Goal: Task Accomplishment & Management: Complete application form

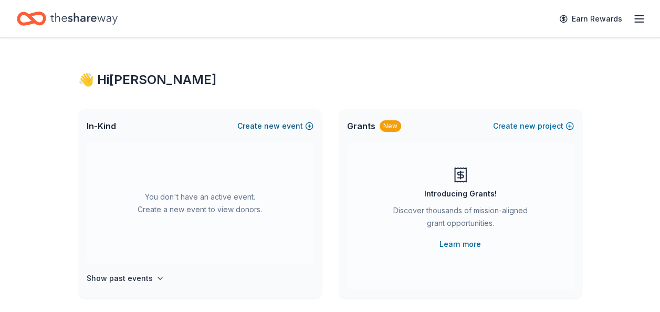
click at [269, 125] on span "new" at bounding box center [272, 126] width 16 height 13
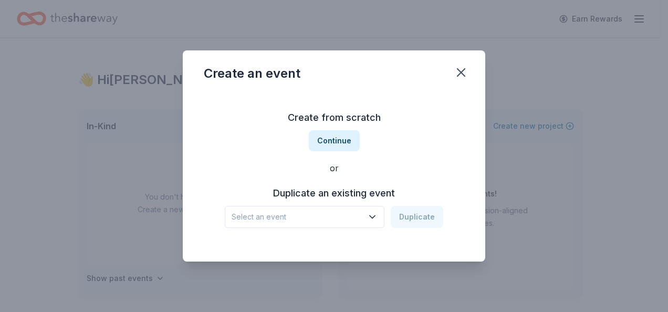
click at [333, 221] on span "Select an event" at bounding box center [297, 217] width 131 height 13
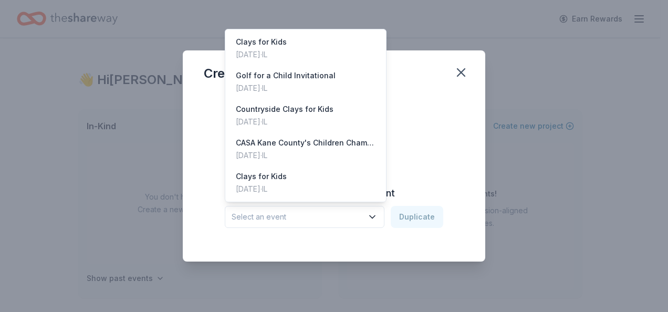
drag, startPoint x: 333, startPoint y: 221, endPoint x: 310, endPoint y: 206, distance: 27.7
click at [310, 206] on button "Select an event" at bounding box center [305, 217] width 160 height 22
click at [423, 147] on div "Create from scratch Continue or Duplicate an existing event Select an event Dup…" at bounding box center [334, 168] width 260 height 152
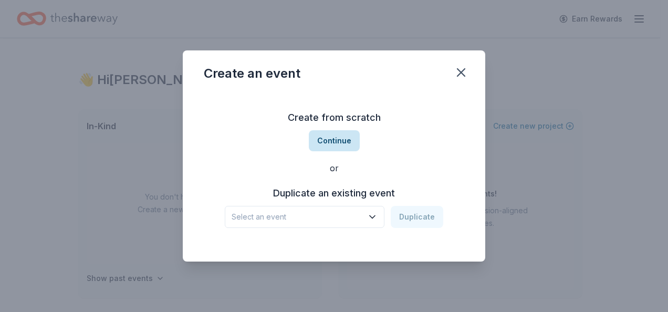
click at [337, 140] on button "Continue" at bounding box center [334, 140] width 51 height 21
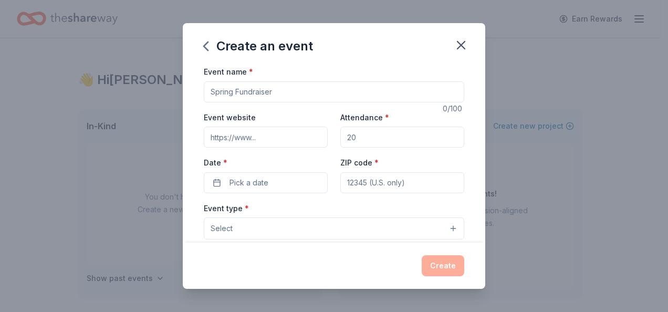
click at [347, 98] on input "Event name *" at bounding box center [334, 91] width 260 height 21
click at [292, 134] on input "Event website" at bounding box center [266, 137] width 124 height 21
click at [256, 95] on input "Gala" at bounding box center [334, 91] width 260 height 21
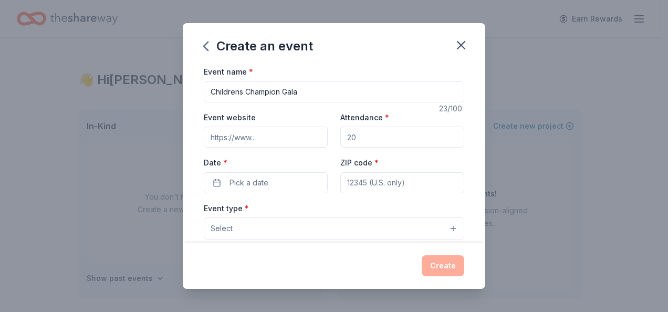
type input "Childrens Champion Gala"
click at [256, 138] on input "Event website" at bounding box center [266, 137] width 124 height 21
paste input "https://casakanecounty.org/casa-events/childrens-champion-celebration/"
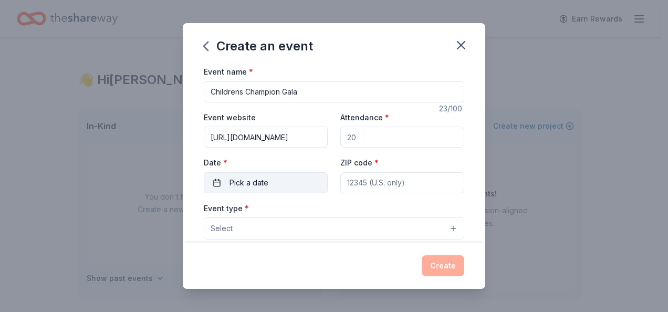
scroll to position [0, 151]
type input "https://casakanecounty.org/casa-events/childrens-champion-celebration/"
click at [369, 139] on input "Attendance *" at bounding box center [402, 137] width 124 height 21
type input "700"
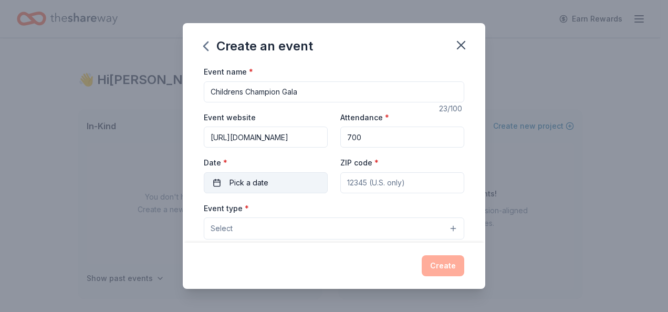
click at [307, 180] on button "Pick a date" at bounding box center [266, 182] width 124 height 21
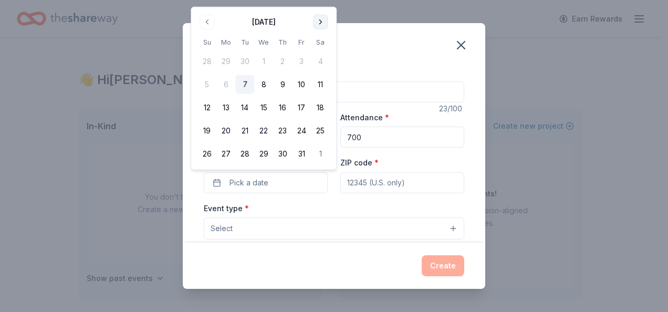
click at [319, 23] on button "Go to next month" at bounding box center [320, 22] width 15 height 15
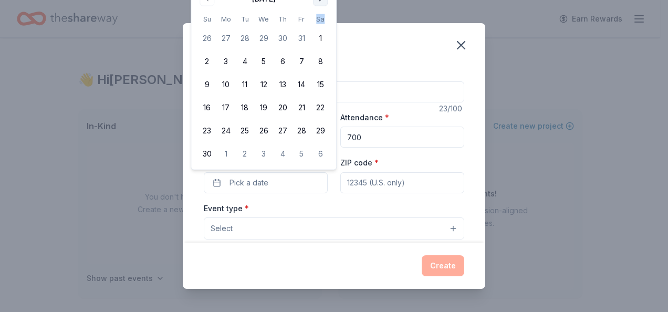
click at [319, 23] on th "Sa" at bounding box center [320, 19] width 19 height 11
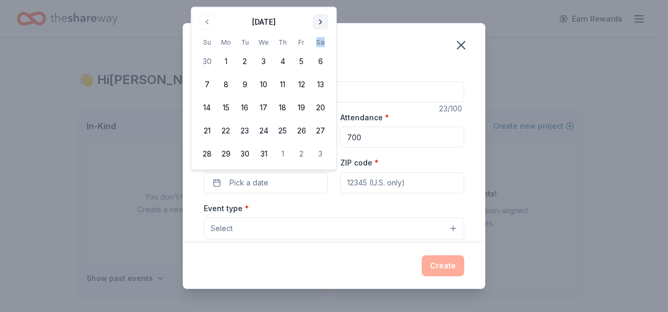
click at [321, 23] on button "Go to next month" at bounding box center [320, 22] width 15 height 15
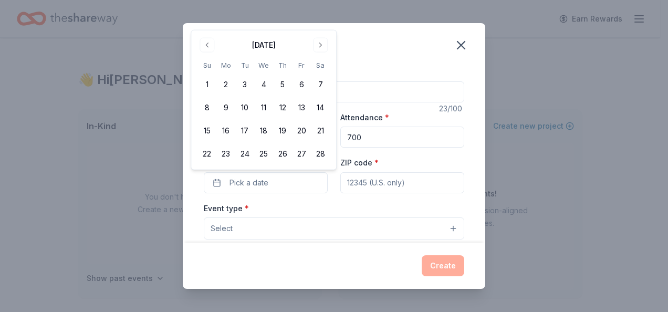
click at [321, 23] on div "Create an event" at bounding box center [334, 44] width 302 height 42
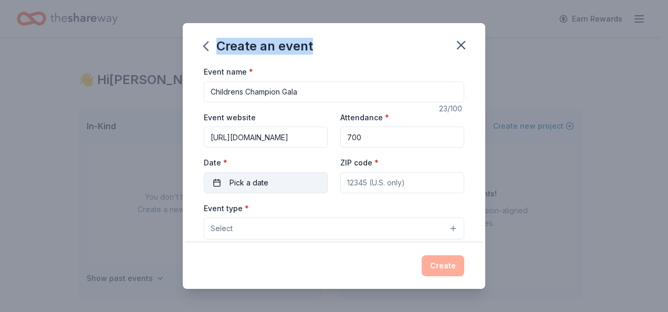
drag, startPoint x: 321, startPoint y: 23, endPoint x: 302, endPoint y: 183, distance: 160.7
click at [302, 183] on button "Pick a date" at bounding box center [266, 182] width 124 height 21
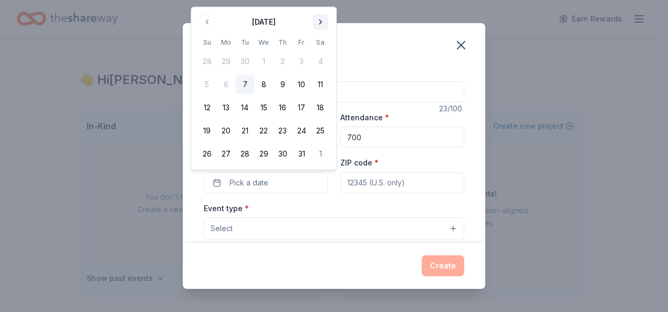
click at [321, 25] on button "Go to next month" at bounding box center [320, 22] width 15 height 15
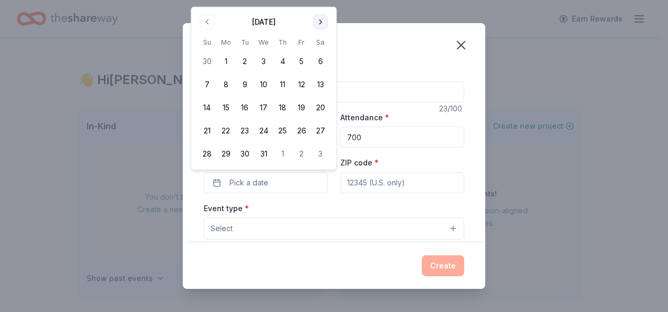
click at [322, 22] on button "Go to next month" at bounding box center [320, 22] width 15 height 15
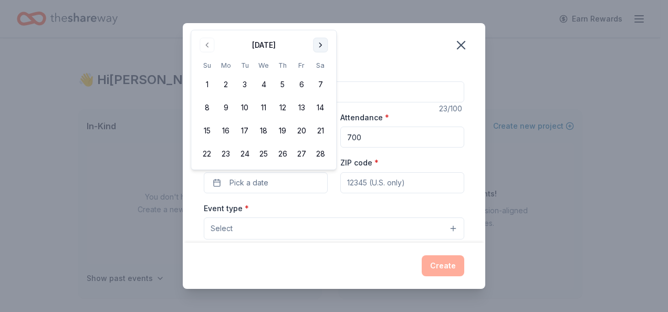
click at [323, 51] on button "Go to next month" at bounding box center [320, 45] width 15 height 15
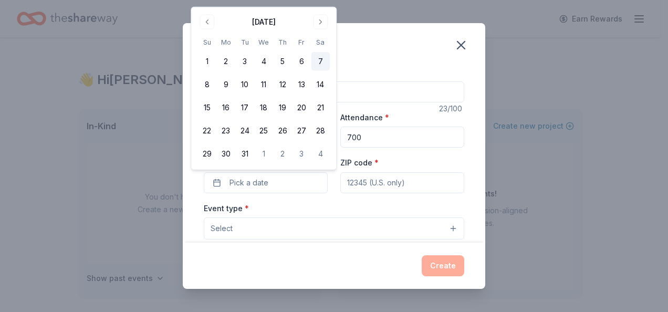
click at [318, 61] on button "7" at bounding box center [320, 61] width 19 height 19
click at [391, 182] on input "ZIP code *" at bounding box center [402, 182] width 124 height 21
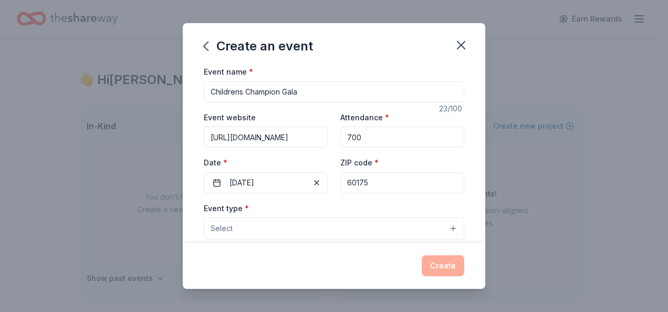
click at [391, 186] on input "60175" at bounding box center [402, 182] width 124 height 21
type input "60175"
click at [285, 236] on button "Select" at bounding box center [334, 228] width 260 height 22
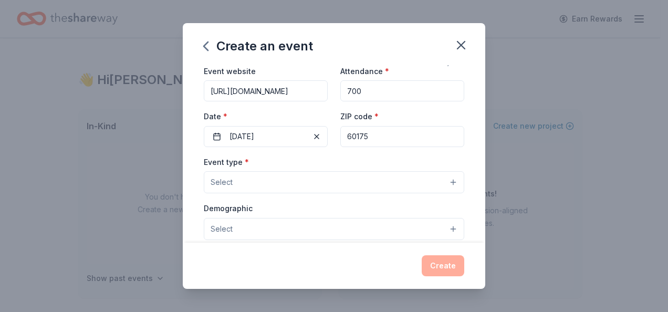
scroll to position [88, 0]
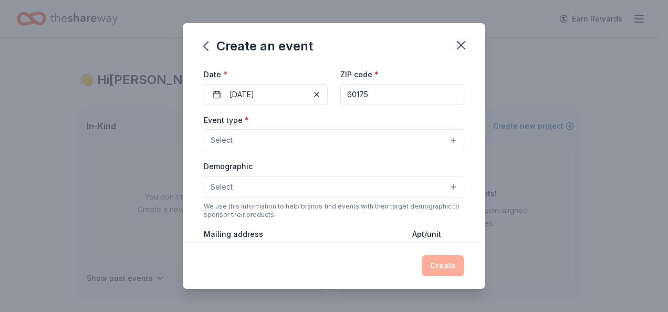
click at [307, 140] on button "Select" at bounding box center [334, 140] width 260 height 22
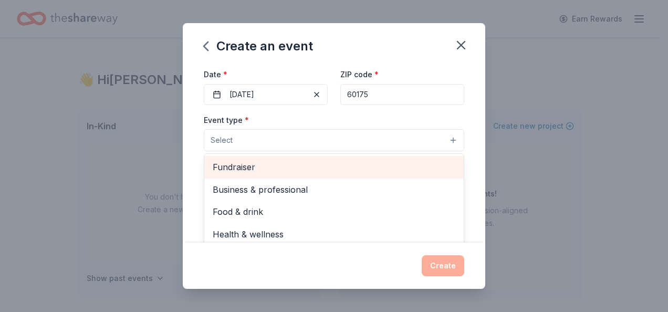
click at [293, 169] on span "Fundraiser" at bounding box center [334, 167] width 243 height 14
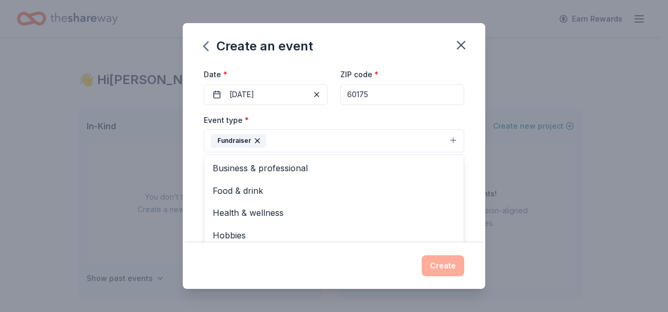
click at [192, 146] on div "Event name * Childrens Champion Gala 23 /100 Event website https://casakanecoun…" at bounding box center [334, 153] width 302 height 177
click at [217, 192] on span "Select" at bounding box center [222, 188] width 22 height 13
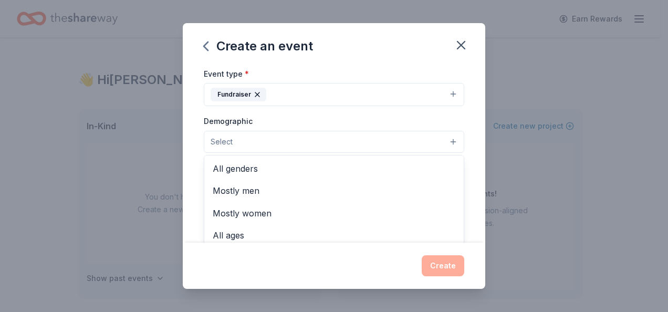
scroll to position [155, 0]
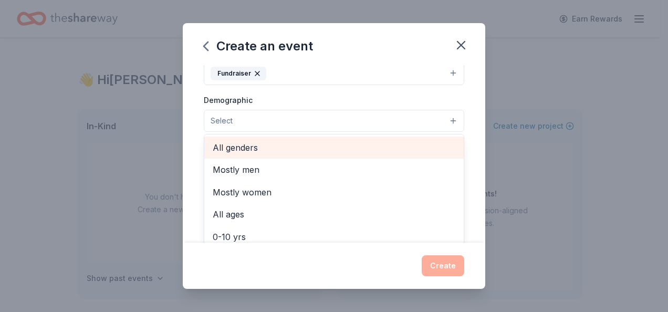
click at [233, 144] on span "All genders" at bounding box center [334, 148] width 243 height 14
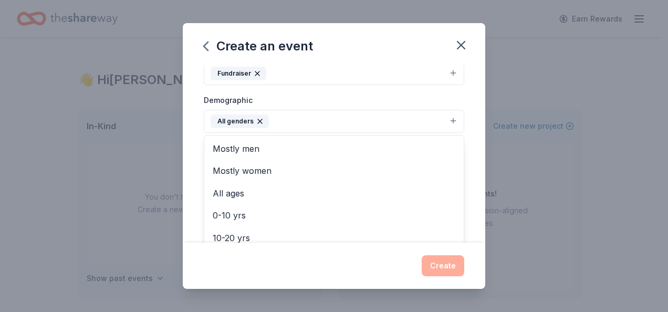
click at [190, 162] on div "Event name * Childrens Champion Gala 23 /100 Event website https://casakanecoun…" at bounding box center [334, 153] width 302 height 177
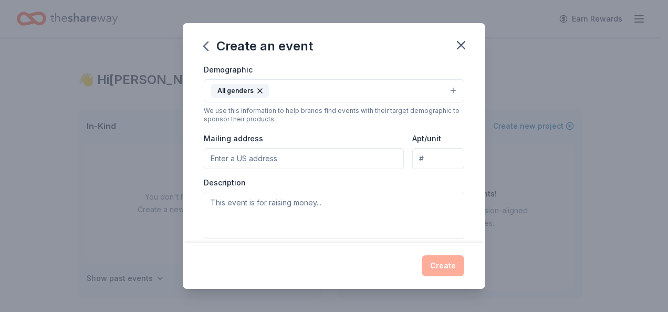
scroll to position [186, 0]
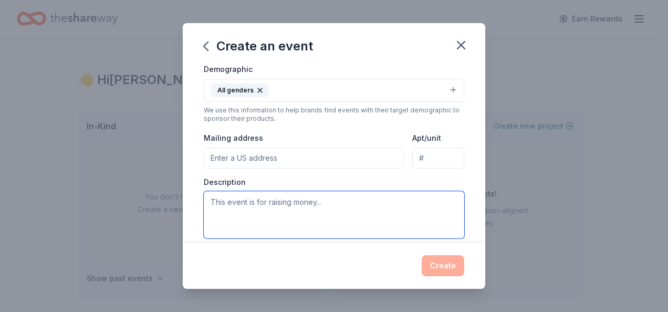
click at [244, 201] on textarea at bounding box center [334, 214] width 260 height 47
paste textarea "[DATE][DATE], [GEOGRAPHIC_DATA] hosted our 31st Annual Children’s Champion Cele…"
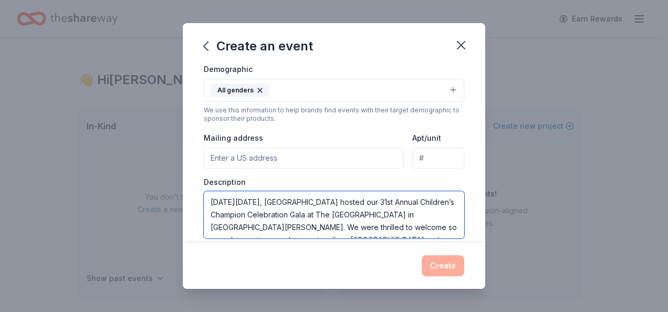
scroll to position [57, 0]
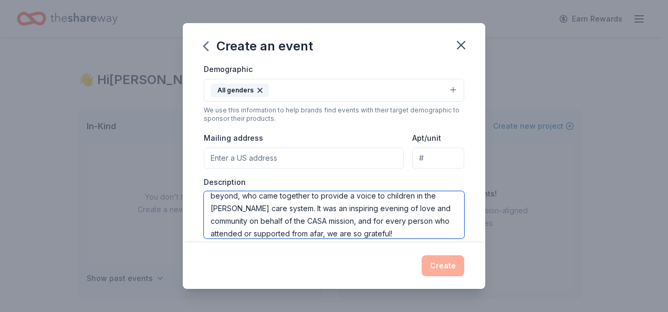
type textarea "[DATE][DATE], [GEOGRAPHIC_DATA] hosted our 31st Annual Children’s Champion Cele…"
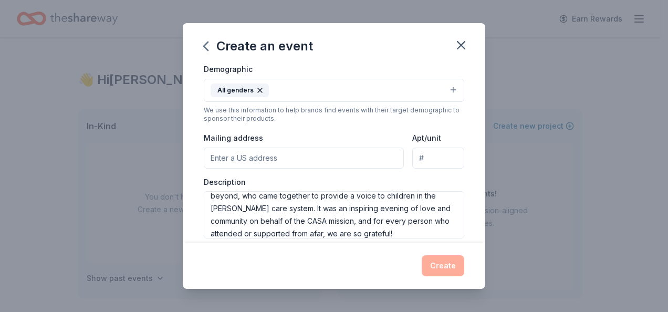
click at [291, 156] on input "Mailing address" at bounding box center [304, 158] width 200 height 21
type input "100 South 3rd Street, Geneva, IL, 60134"
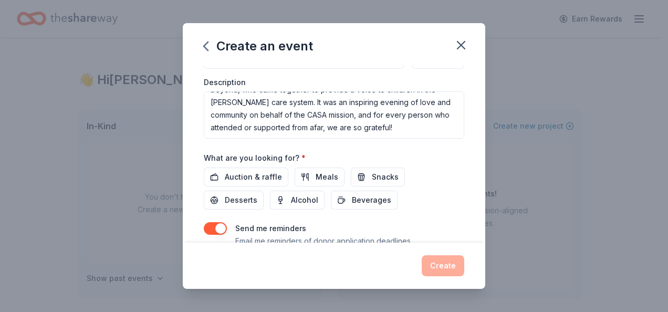
scroll to position [306, 0]
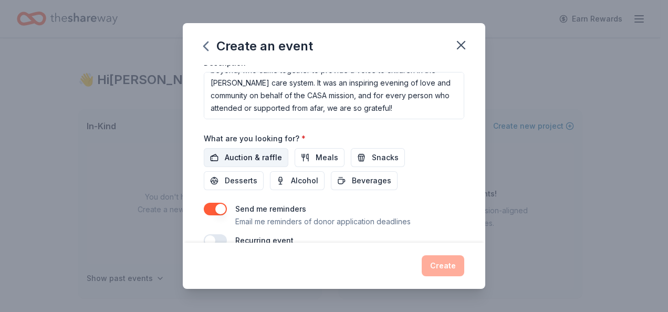
click at [275, 159] on span "Auction & raffle" at bounding box center [253, 157] width 57 height 13
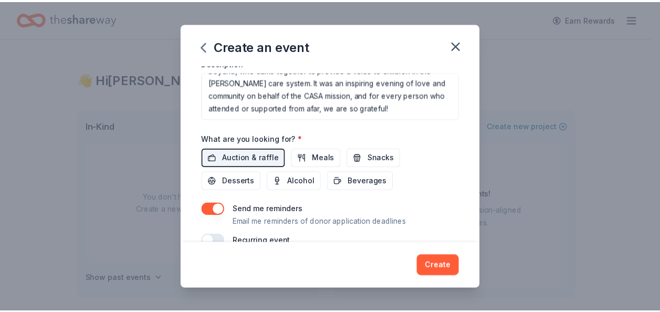
scroll to position [323, 0]
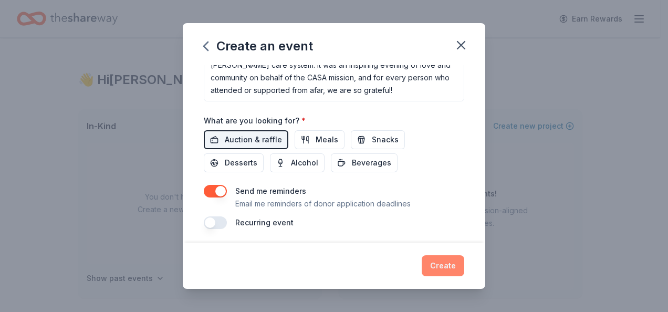
click at [456, 260] on button "Create" at bounding box center [443, 265] width 43 height 21
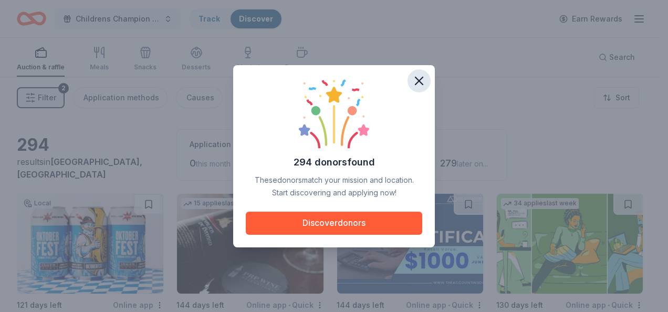
click at [423, 80] on icon "button" at bounding box center [419, 81] width 15 height 15
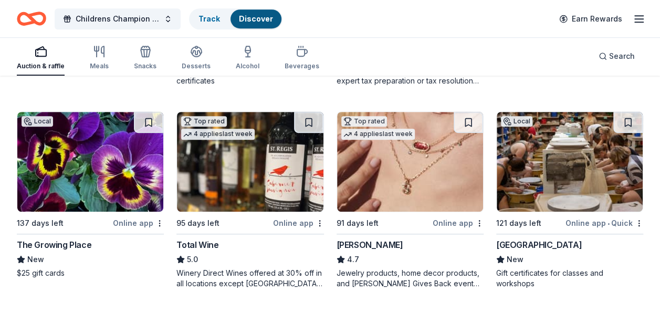
scroll to position [289, 0]
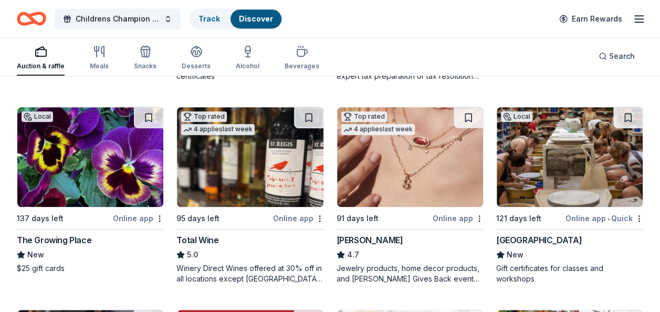
click at [442, 170] on img at bounding box center [410, 157] width 146 height 100
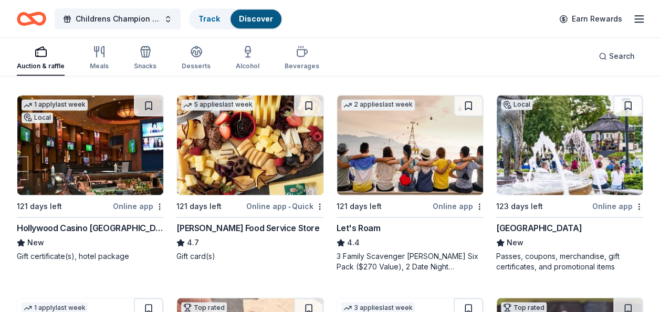
scroll to position [708, 0]
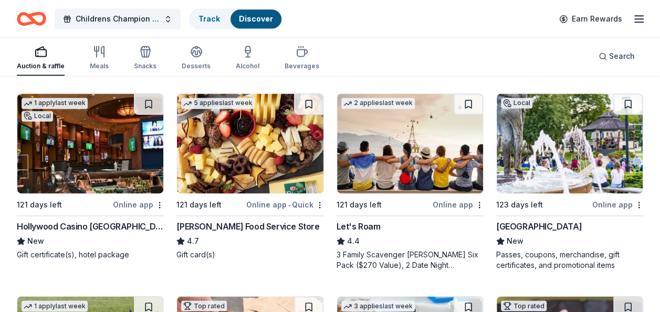
click at [110, 132] on img at bounding box center [90, 143] width 146 height 100
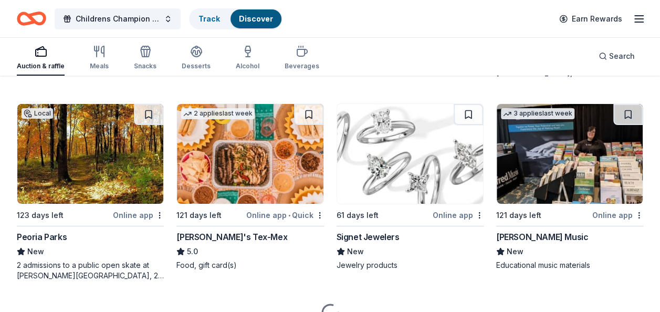
scroll to position [1904, 0]
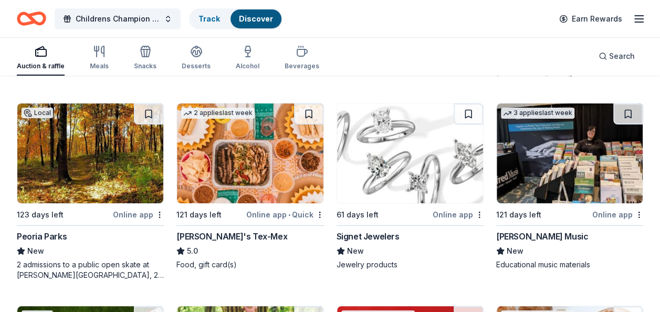
click at [403, 141] on img at bounding box center [410, 153] width 146 height 100
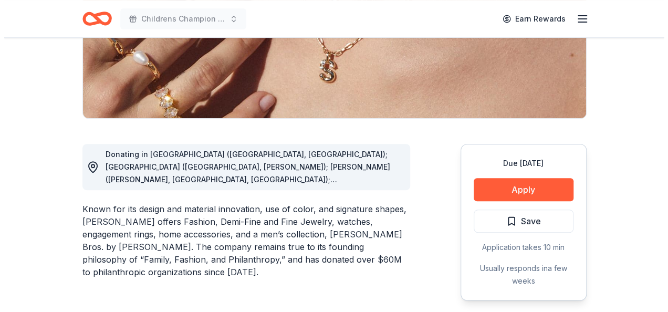
scroll to position [202, 0]
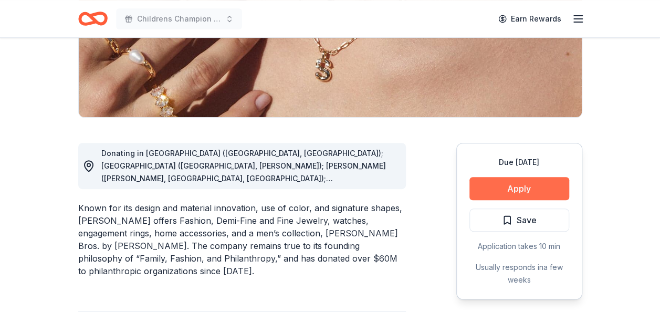
click at [501, 184] on button "Apply" at bounding box center [519, 188] width 100 height 23
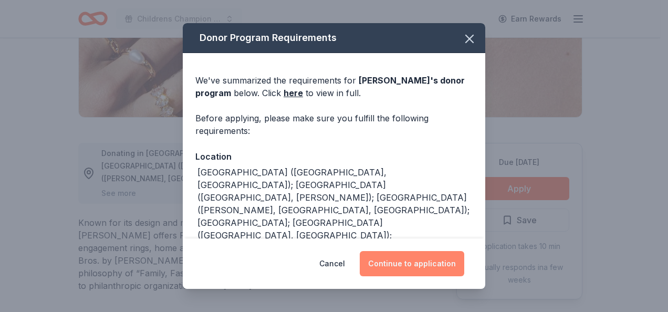
click at [432, 262] on button "Continue to application" at bounding box center [412, 263] width 105 height 25
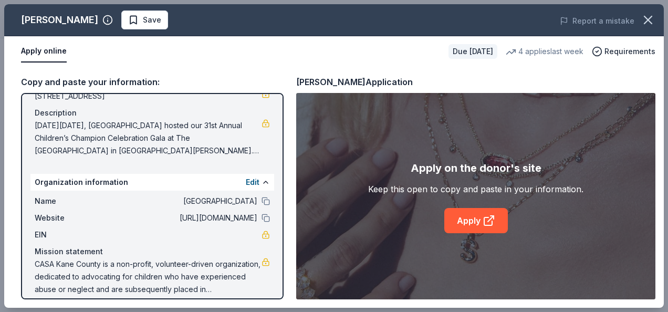
scroll to position [107, 0]
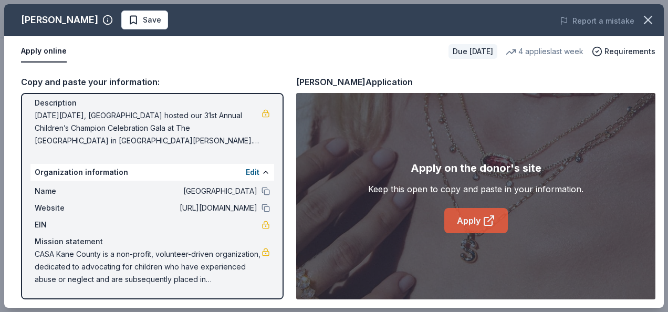
click at [454, 224] on link "Apply" at bounding box center [476, 220] width 64 height 25
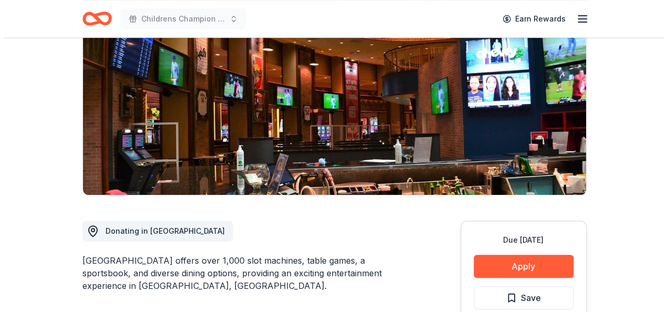
scroll to position [205, 0]
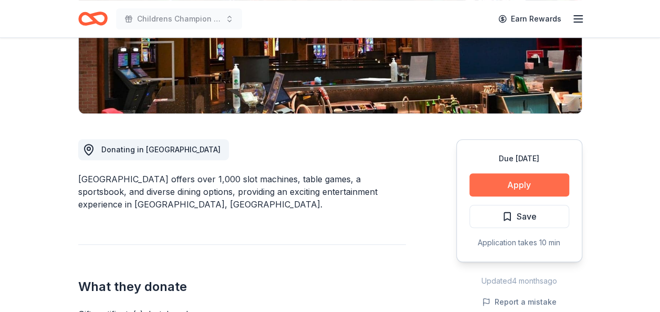
click at [509, 181] on button "Apply" at bounding box center [519, 184] width 100 height 23
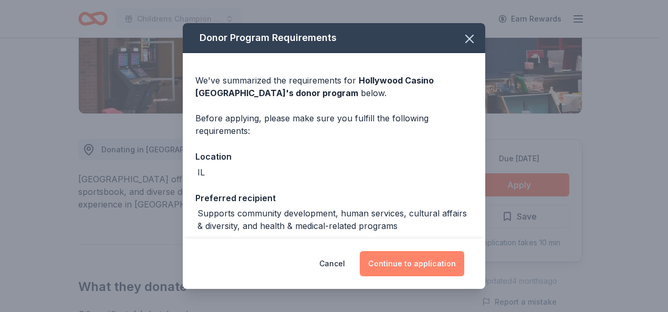
click at [424, 263] on button "Continue to application" at bounding box center [412, 263] width 105 height 25
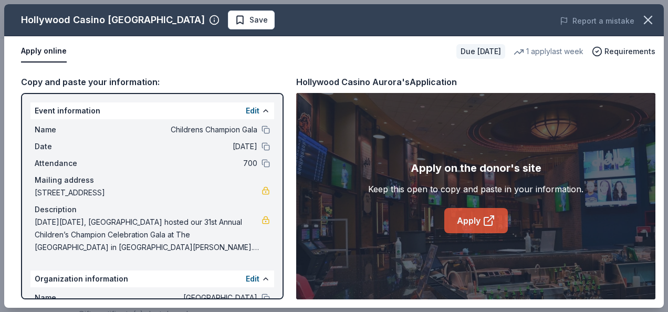
click at [481, 223] on link "Apply" at bounding box center [476, 220] width 64 height 25
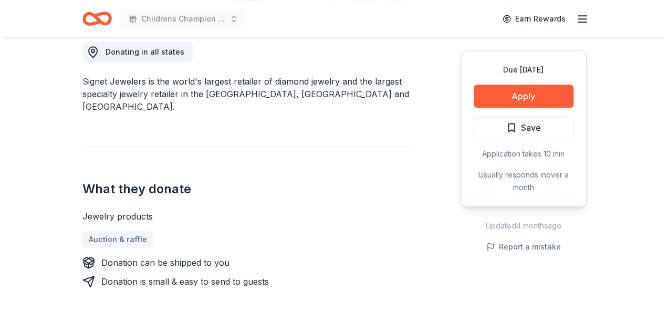
scroll to position [304, 0]
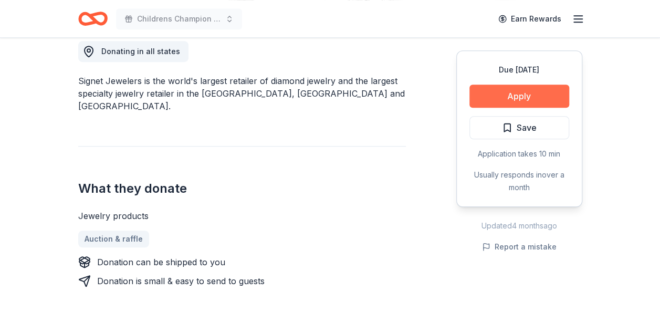
click at [541, 93] on button "Apply" at bounding box center [519, 96] width 100 height 23
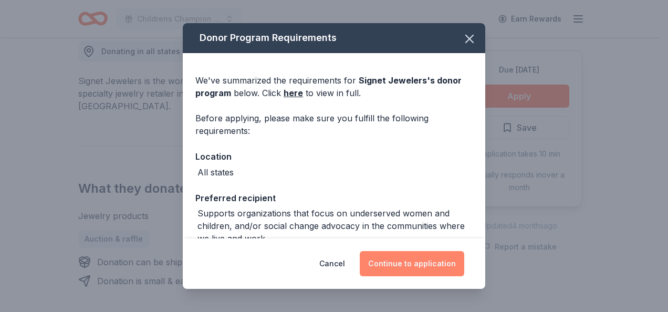
click at [406, 256] on button "Continue to application" at bounding box center [412, 263] width 105 height 25
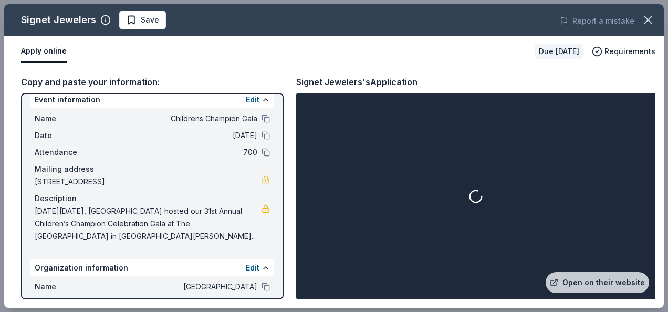
scroll to position [24, 0]
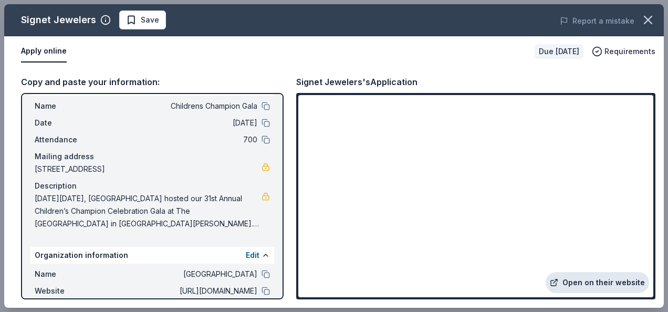
click at [596, 280] on link "Open on their website" at bounding box center [597, 282] width 103 height 21
